Goal: Transaction & Acquisition: Purchase product/service

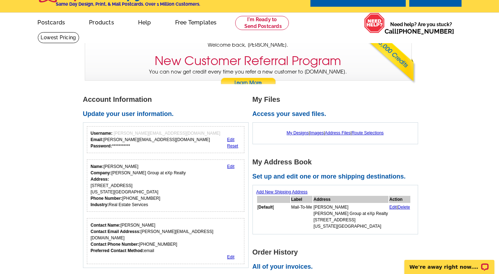
scroll to position [13, 0]
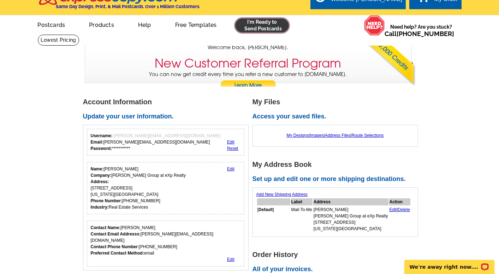
click at [270, 23] on link at bounding box center [262, 25] width 54 height 14
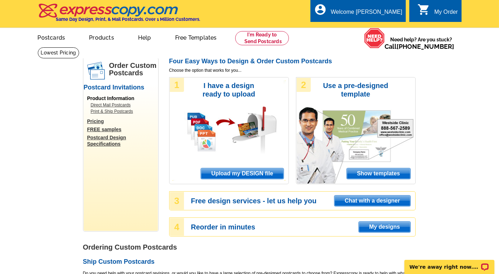
click at [245, 171] on span "Upload my DESIGN file" at bounding box center [242, 173] width 82 height 11
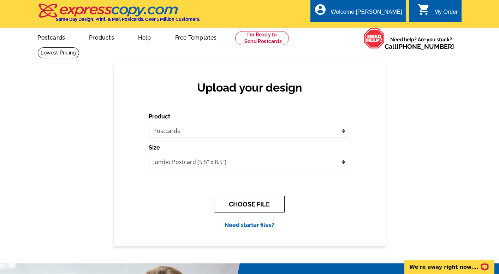
click at [253, 201] on button "CHOOSE FILE" at bounding box center [250, 204] width 70 height 17
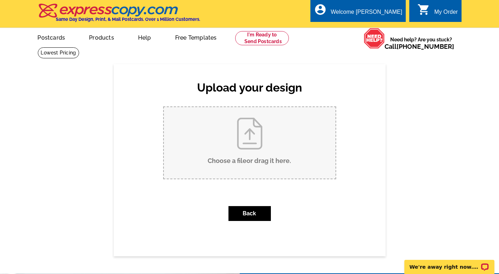
click at [248, 148] on input "Choose a file or drag it here ." at bounding box center [250, 142] width 172 height 71
type input "C:\fakepath\Standard Postcard for 3900-corbett-dr-del-city-ok back.jpg"
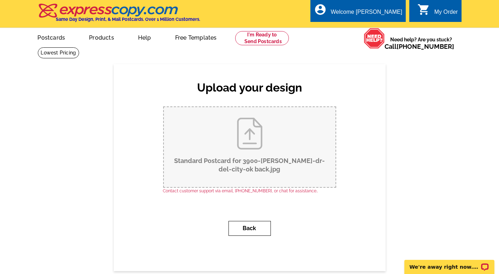
click at [252, 228] on button "Back" at bounding box center [250, 228] width 42 height 15
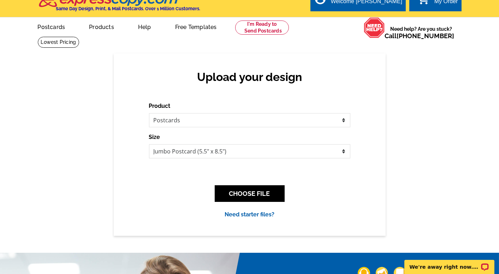
scroll to position [12, 0]
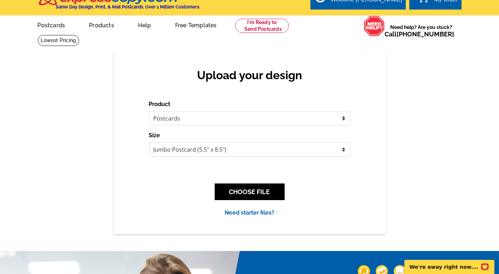
click at [218, 152] on select "Jumbo Postcard (5.5" x 8.5") Regular Postcard (4.25" x 5.6") Panoramic Postcard…" at bounding box center [249, 149] width 201 height 14
select select "1"
click at [149, 142] on select "Jumbo Postcard (5.5" x 8.5") Regular Postcard (4.25" x 5.6") Panoramic Postcard…" at bounding box center [249, 149] width 201 height 14
click at [269, 190] on button "CHOOSE FILE" at bounding box center [250, 191] width 70 height 17
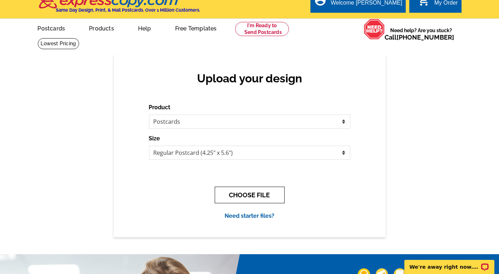
scroll to position [0, 0]
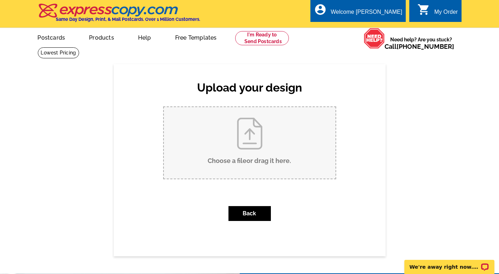
click at [263, 133] on input "Choose a file or drag it here ." at bounding box center [250, 142] width 172 height 71
type input "C:\fakepath\Standard Postcard for 3900-corbett-dr-del-city-ok back.jpg"
